Goal: Task Accomplishment & Management: Manage account settings

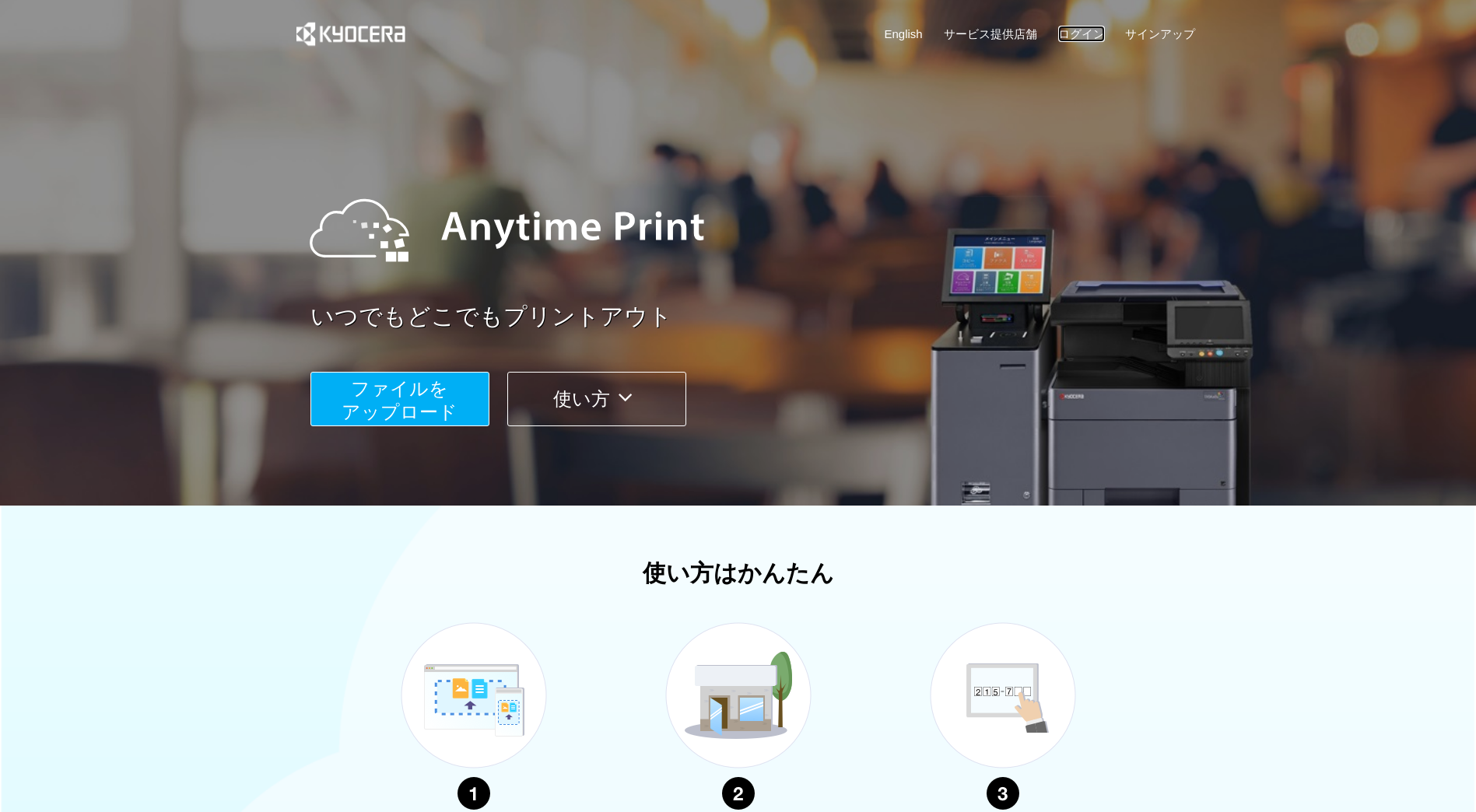
click at [1089, 33] on link "ログイン" at bounding box center [1081, 34] width 47 height 17
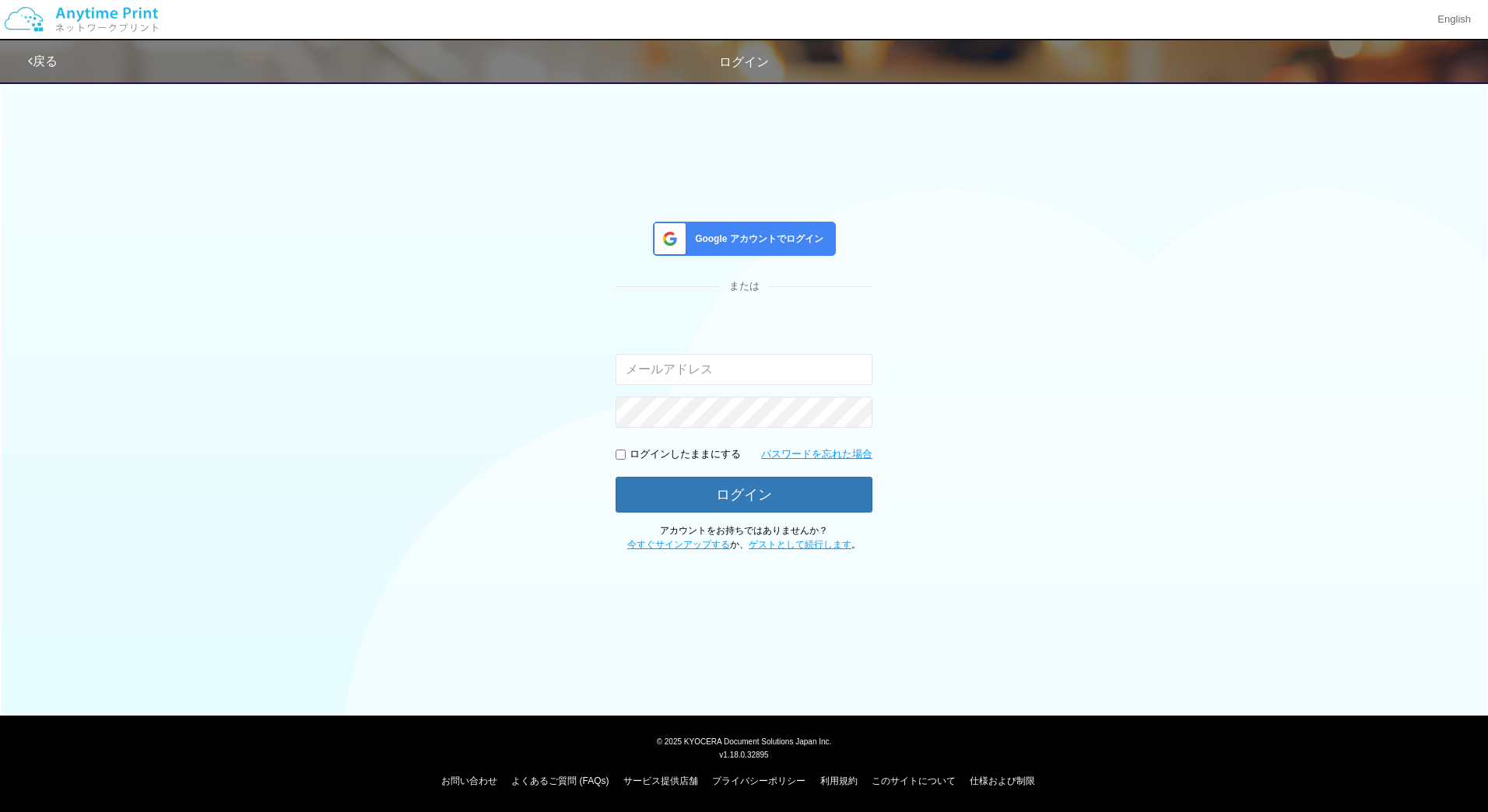
type input "[EMAIL_ADDRESS][DOMAIN_NAME]"
click at [773, 249] on div "Google アカウントでログイン" at bounding box center [744, 238] width 183 height 34
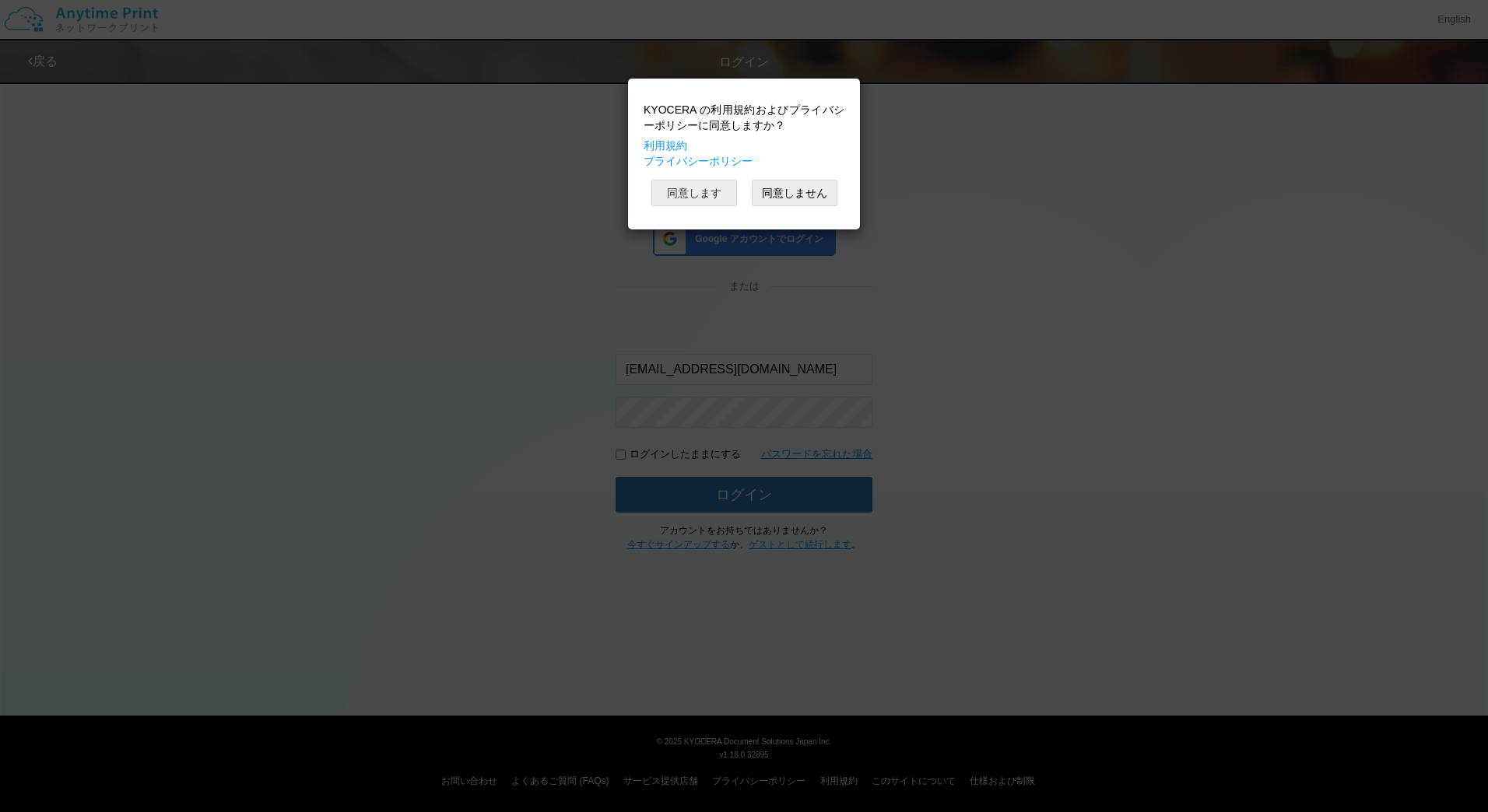
click at [692, 190] on button "同意します" at bounding box center [693, 192] width 86 height 27
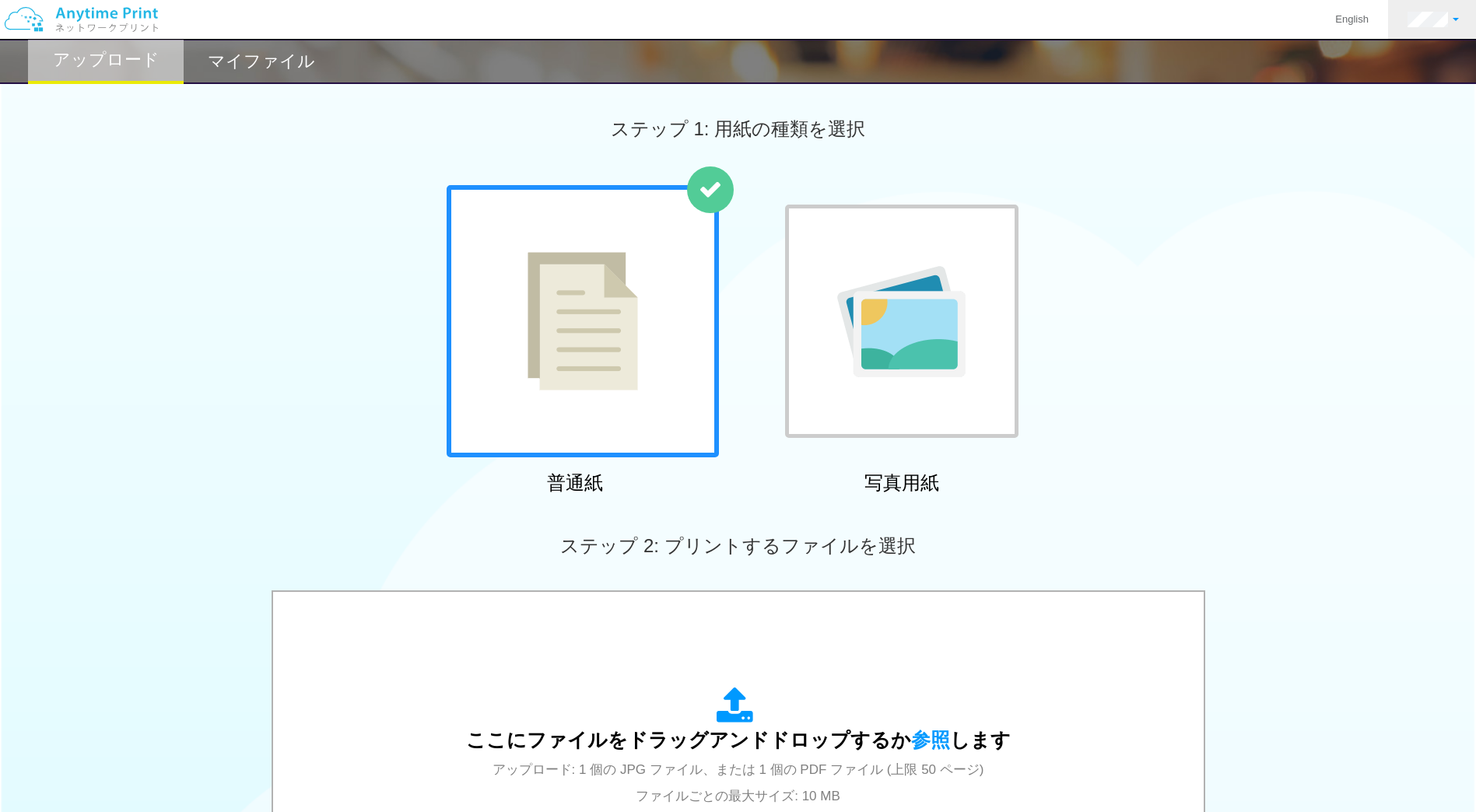
click at [1421, 29] on link at bounding box center [1434, 19] width 90 height 39
click at [1414, 109] on link "ログアウト" at bounding box center [1404, 101] width 123 height 27
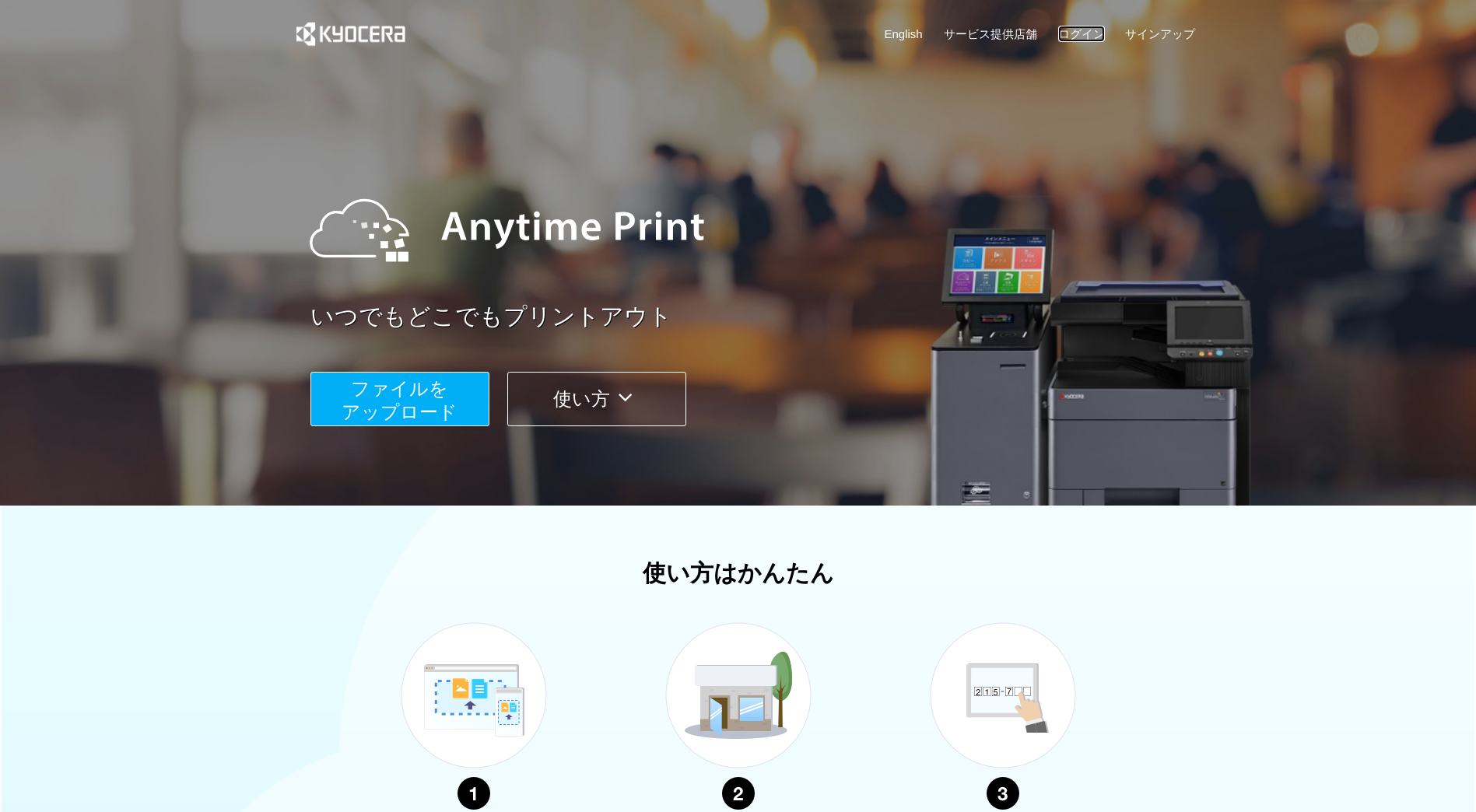
click at [1081, 28] on link "ログイン" at bounding box center [1081, 34] width 47 height 17
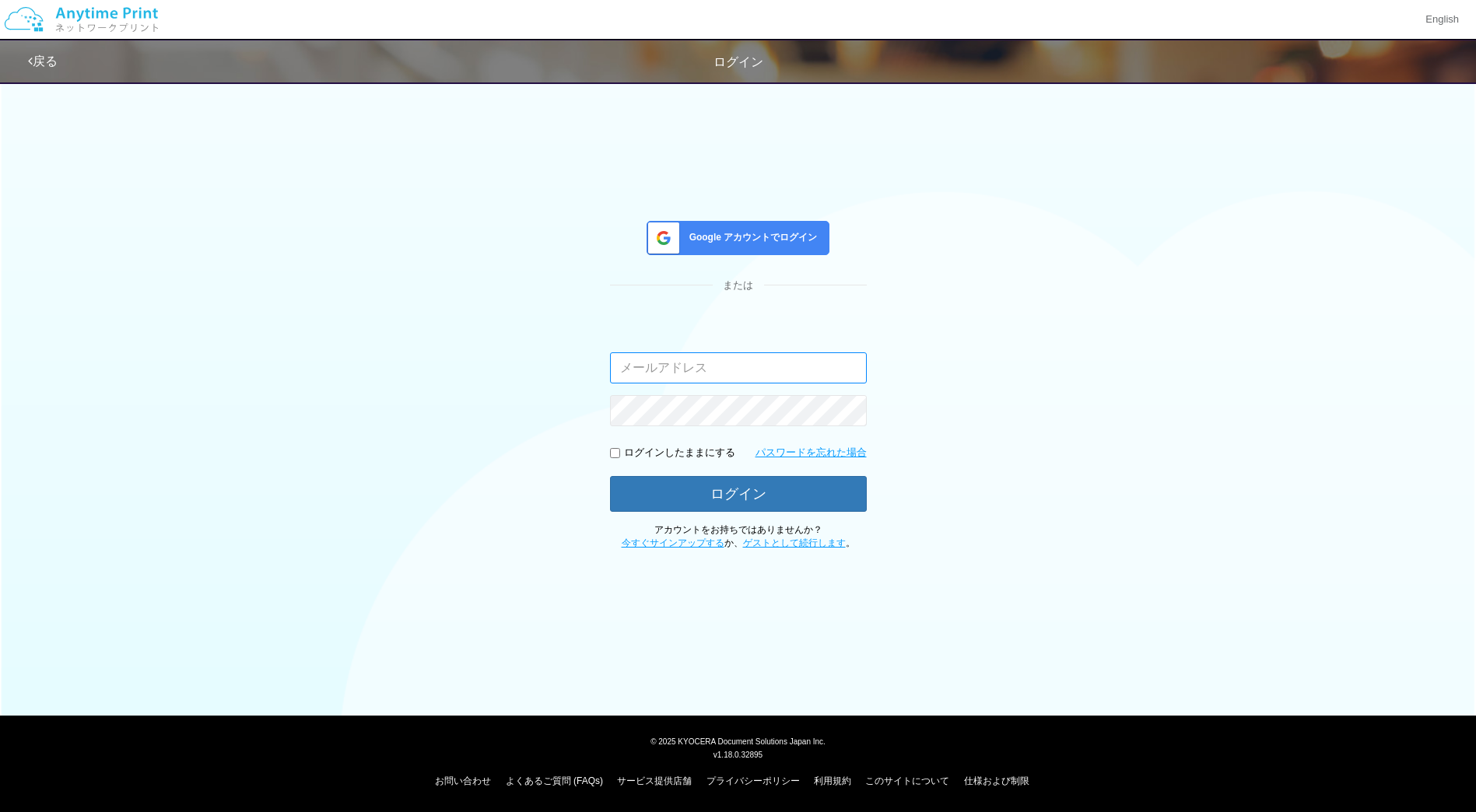
type input "[EMAIL_ADDRESS][DOMAIN_NAME]"
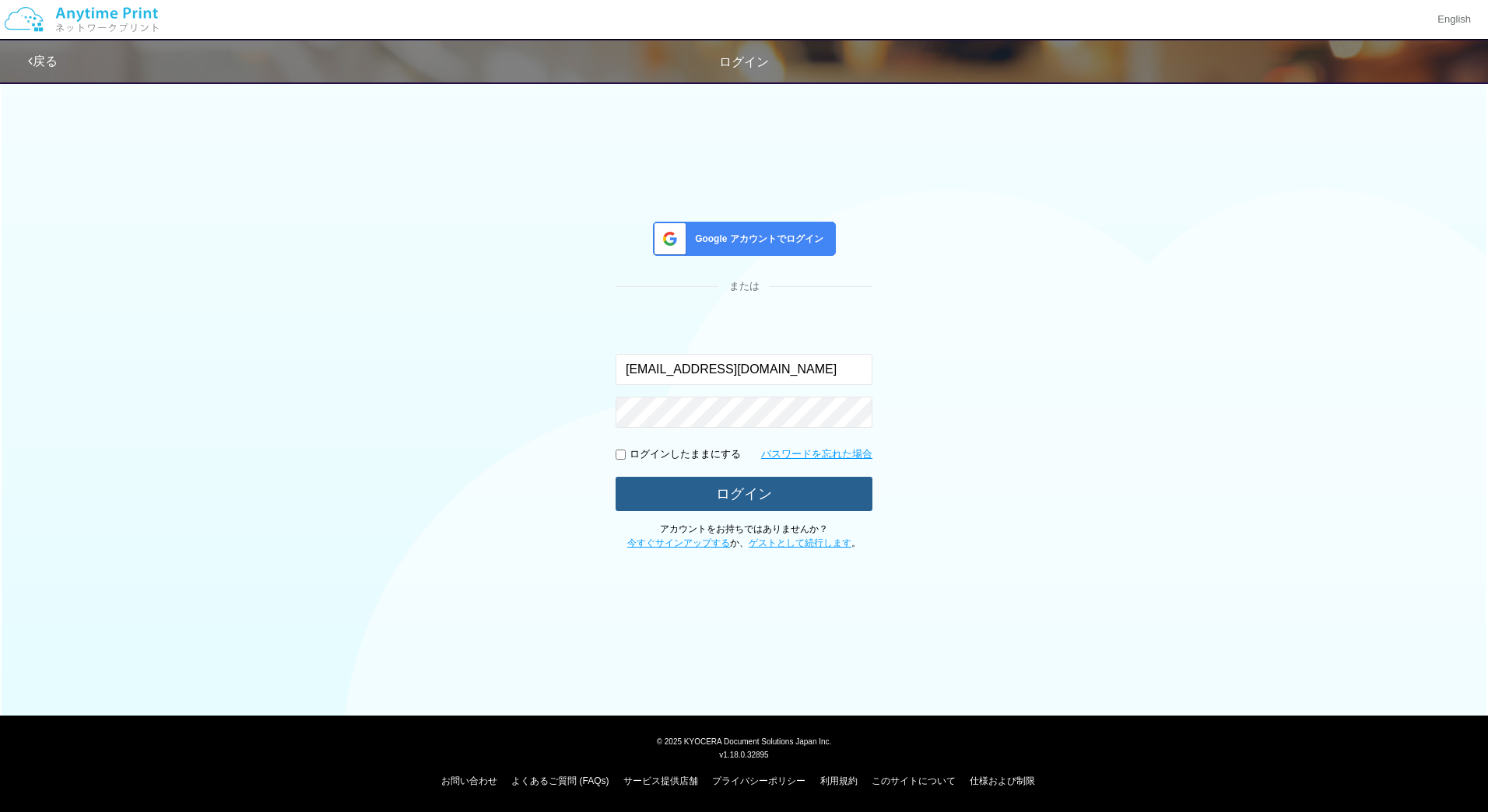
click at [713, 488] on button "ログイン" at bounding box center [743, 494] width 257 height 34
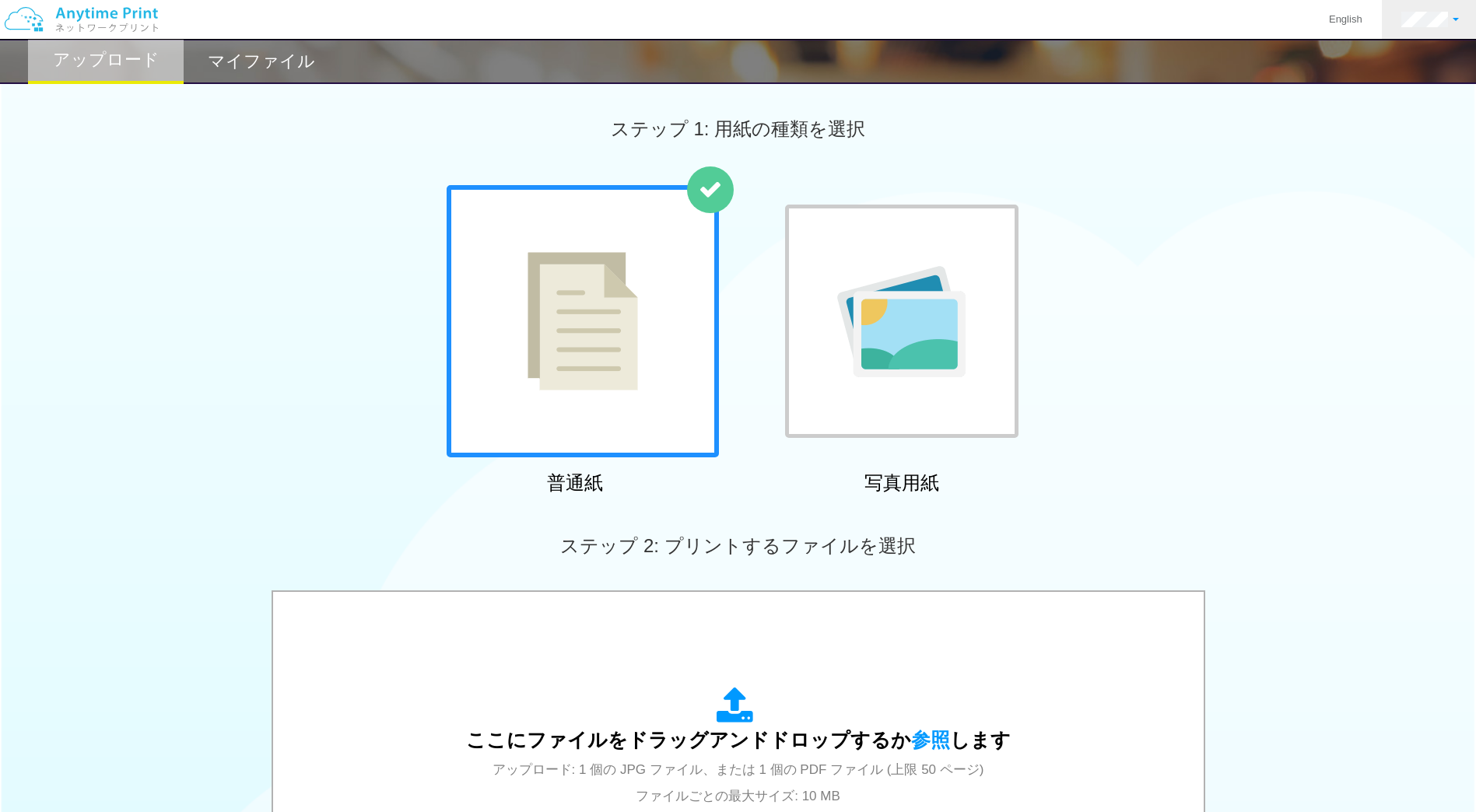
click at [1470, 17] on link at bounding box center [1430, 19] width 97 height 39
click at [1408, 103] on link "ログアウト" at bounding box center [1404, 101] width 123 height 27
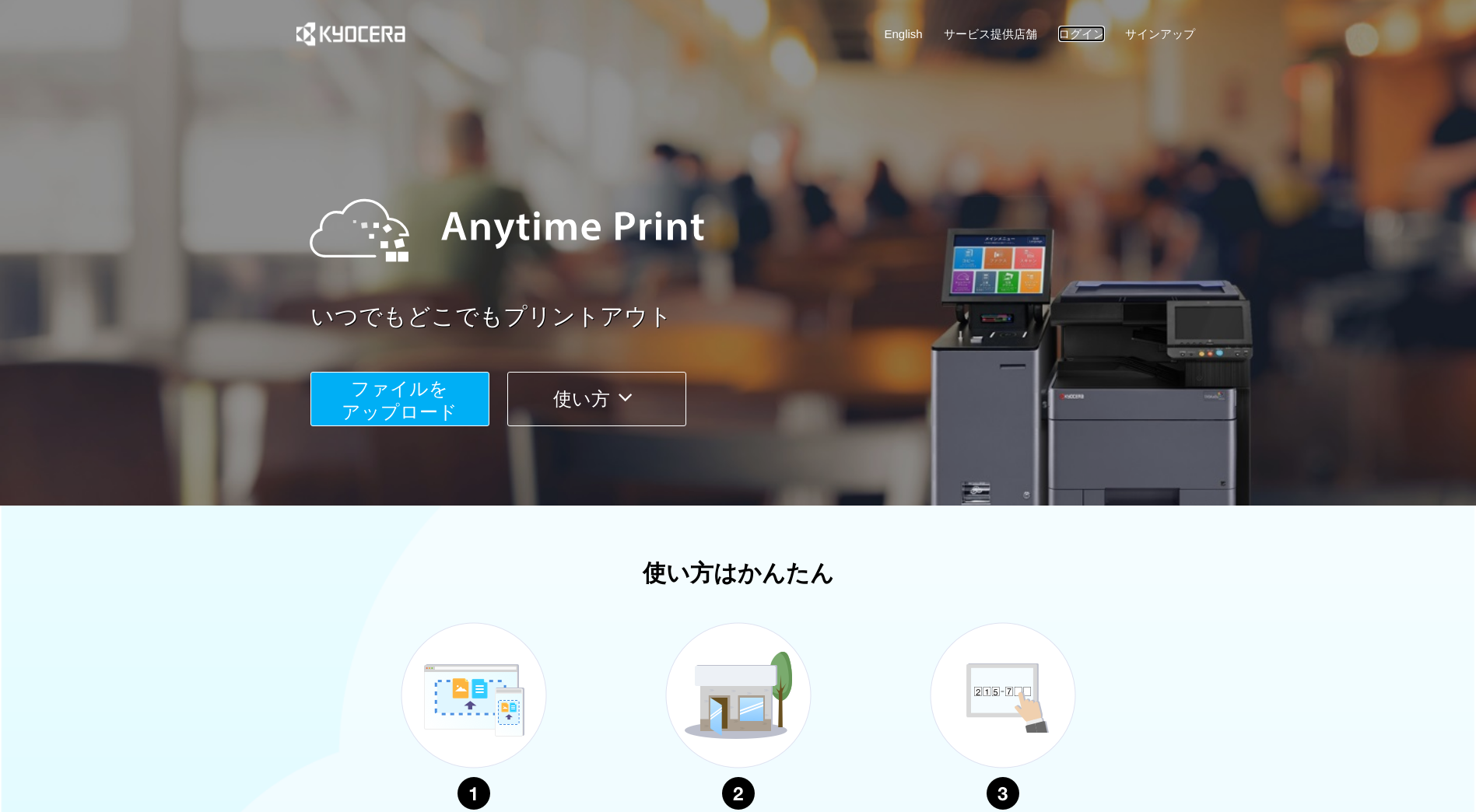
click at [1091, 27] on link "ログイン" at bounding box center [1081, 34] width 47 height 17
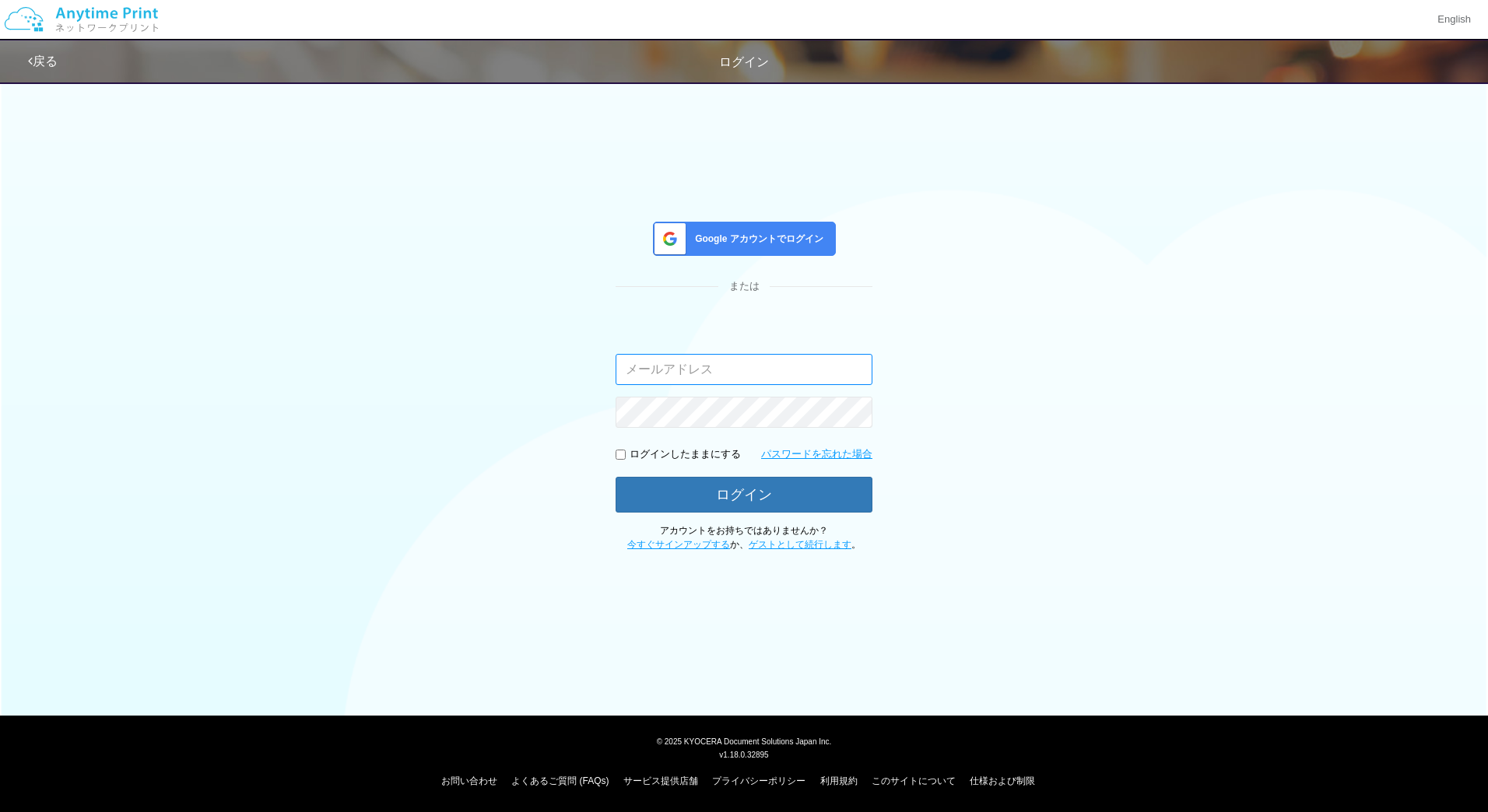
type input "masaya.wake@dc.kyocera.com"
click at [766, 230] on div "Google アカウントでログイン" at bounding box center [744, 238] width 183 height 34
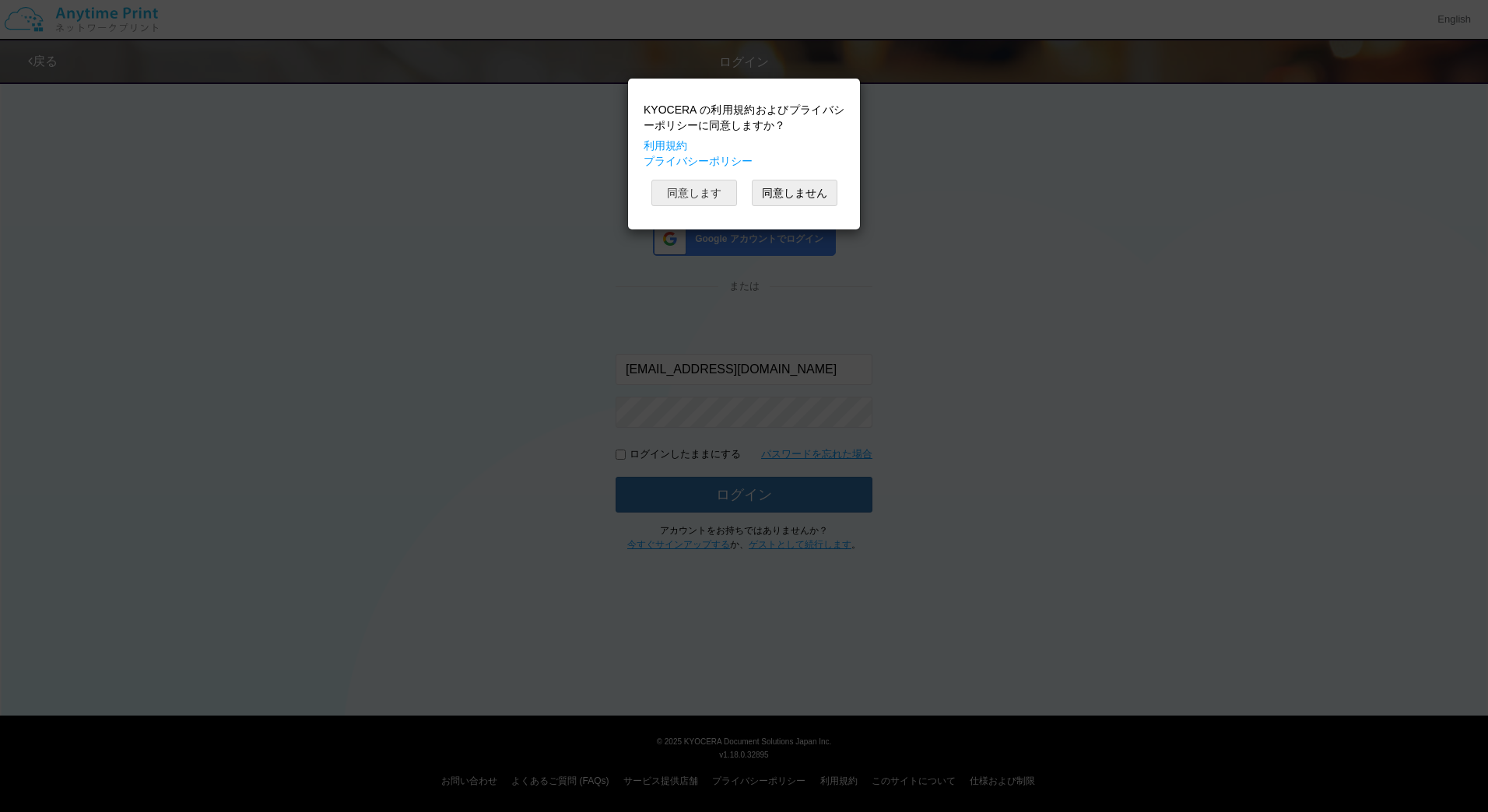
click at [703, 190] on button "同意します" at bounding box center [693, 192] width 86 height 27
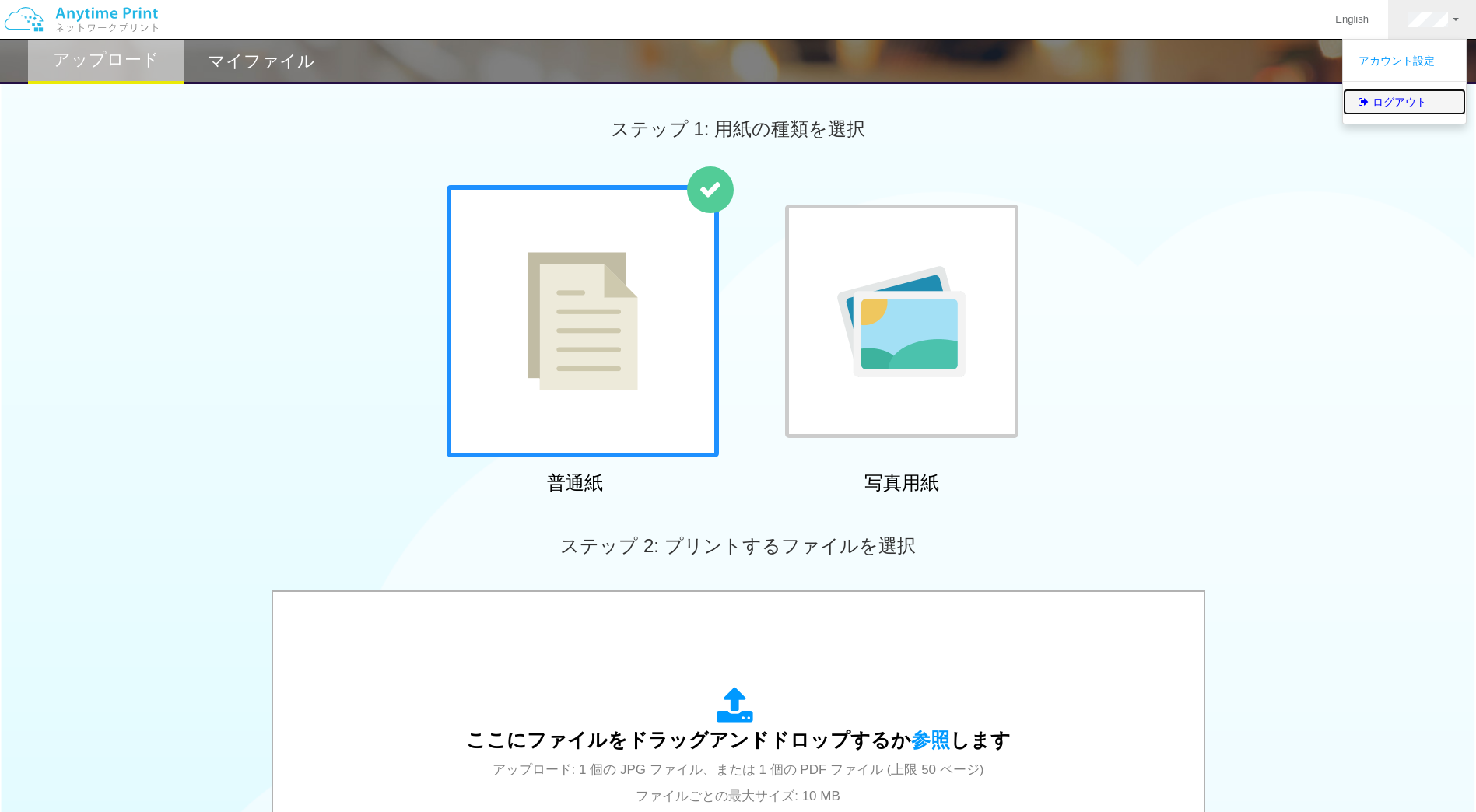
click at [1399, 106] on link "ログアウト" at bounding box center [1404, 101] width 123 height 27
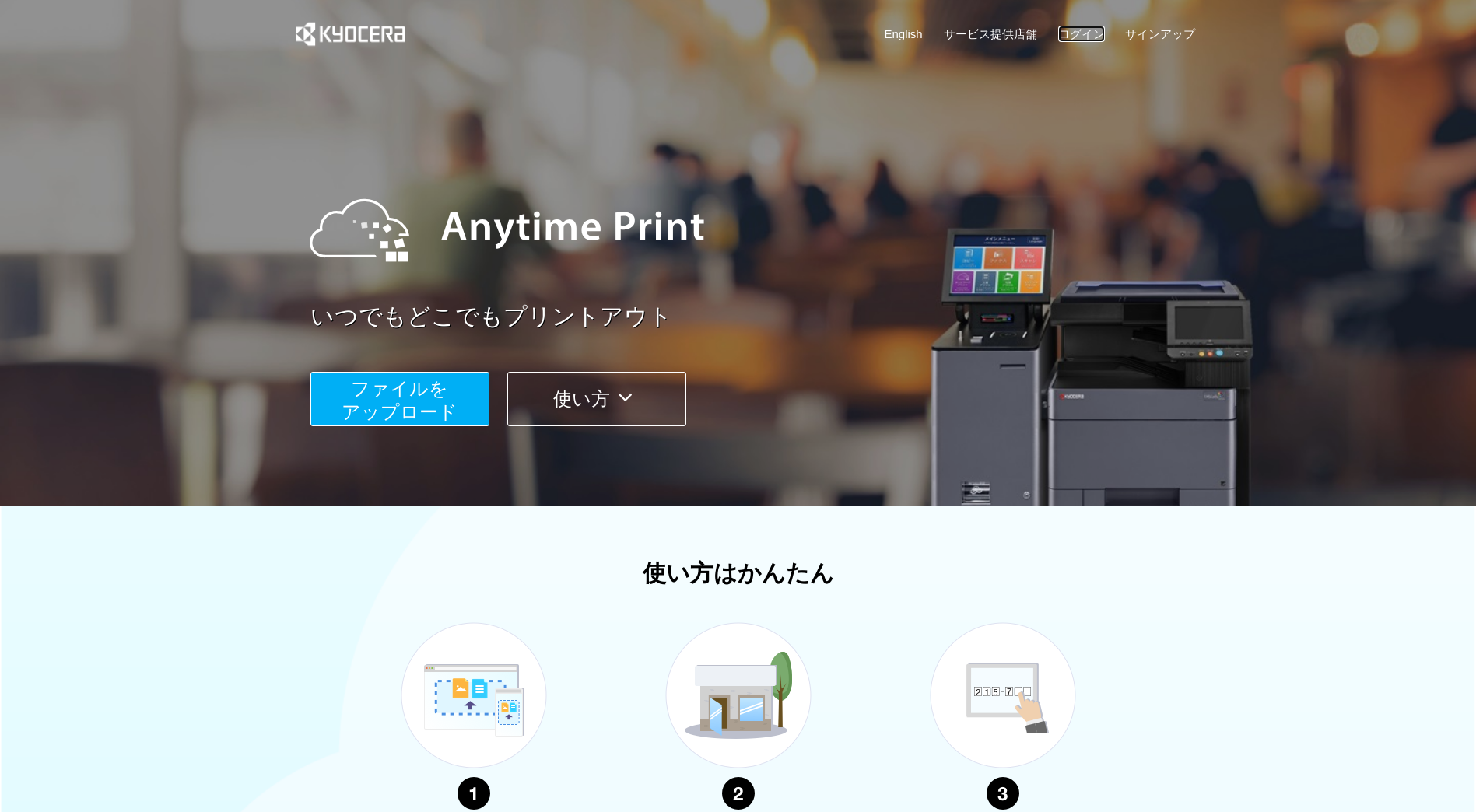
click at [1097, 34] on link "ログイン" at bounding box center [1081, 34] width 47 height 17
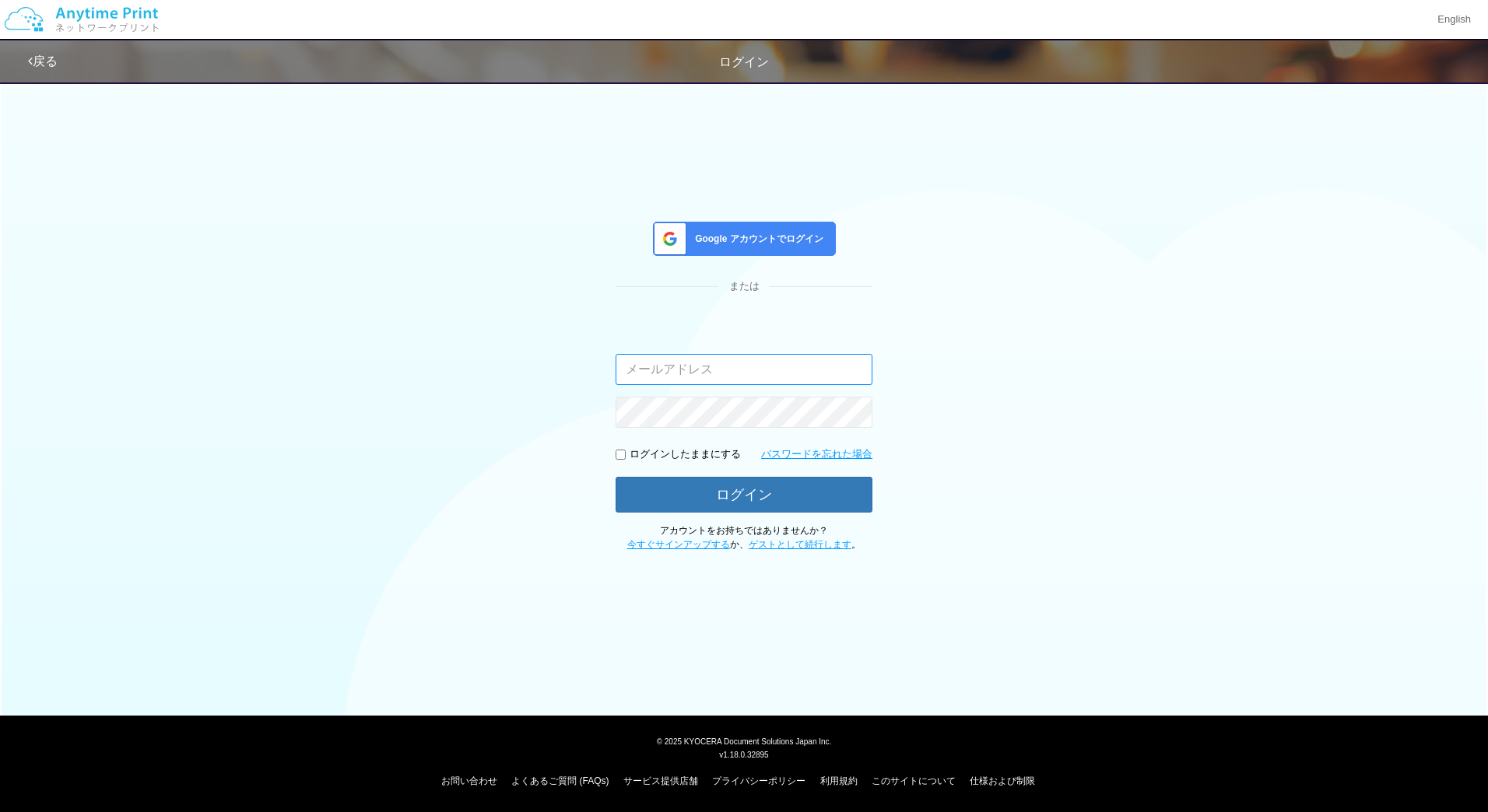
type input "masaya.wake@dc.kyocera.com"
click at [721, 483] on button "ログイン" at bounding box center [743, 494] width 257 height 34
